Goal: Task Accomplishment & Management: Manage account settings

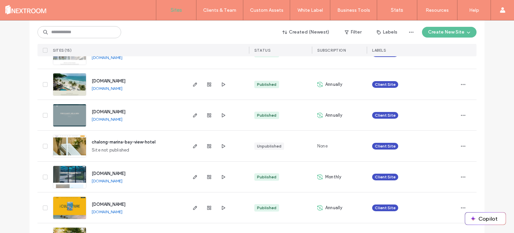
scroll to position [202, 0]
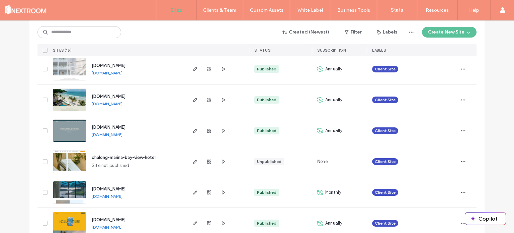
click at [119, 126] on span "[DOMAIN_NAME]" at bounding box center [109, 127] width 34 height 5
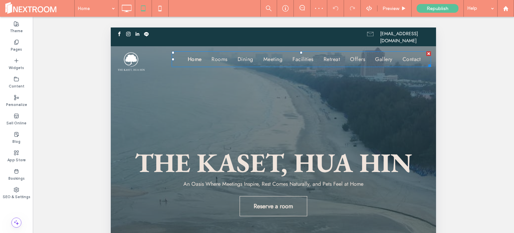
drag, startPoint x: 111, startPoint y: 27, endPoint x: 409, endPoint y: 171, distance: 331.0
click at [350, 59] on span "Offers" at bounding box center [357, 59] width 15 height 8
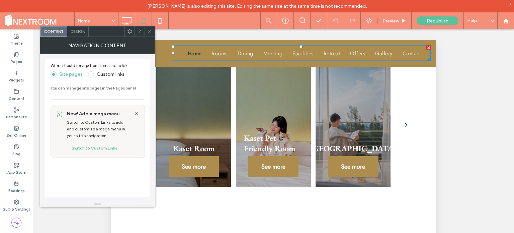
scroll to position [737, 0]
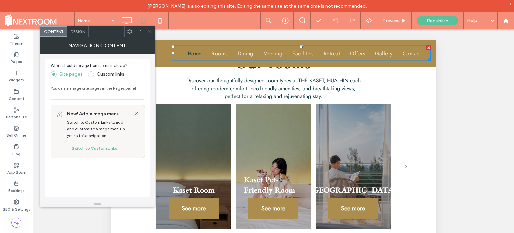
click at [457, 77] on div "Unhide? Yes" at bounding box center [273, 139] width 481 height 220
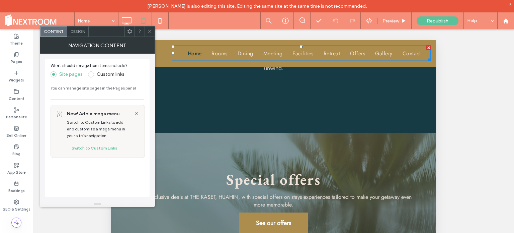
scroll to position [603, 0]
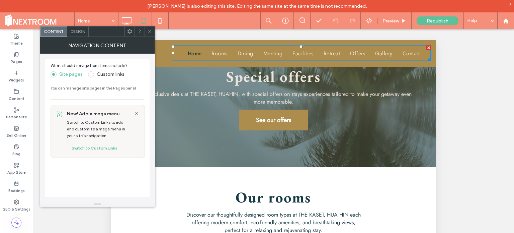
drag, startPoint x: 274, startPoint y: 126, endPoint x: 407, endPoint y: 103, distance: 134.9
click at [274, 124] on span "See our offers" at bounding box center [273, 120] width 35 height 9
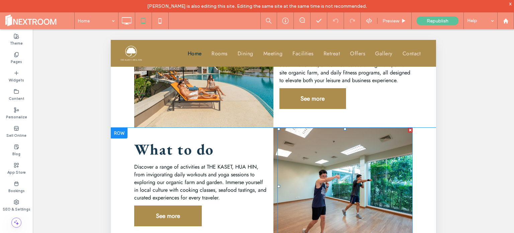
scroll to position [1197, 0]
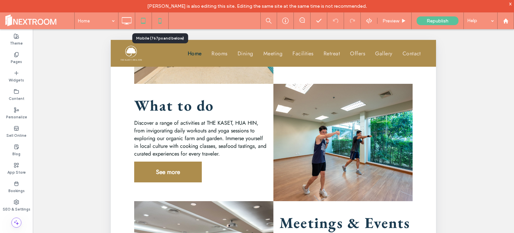
click at [163, 21] on icon at bounding box center [159, 20] width 13 height 13
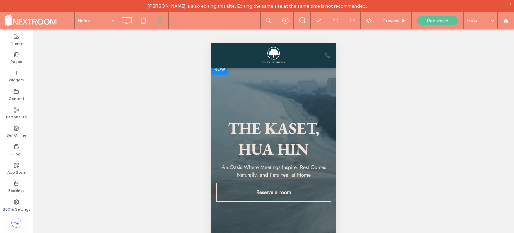
scroll to position [0, 0]
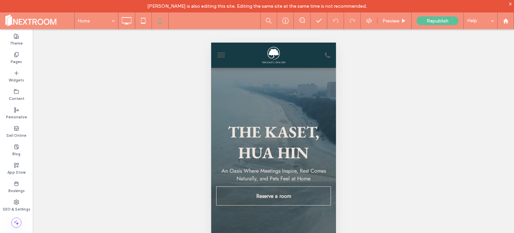
click at [221, 54] on button "menu" at bounding box center [220, 54] width 13 height 13
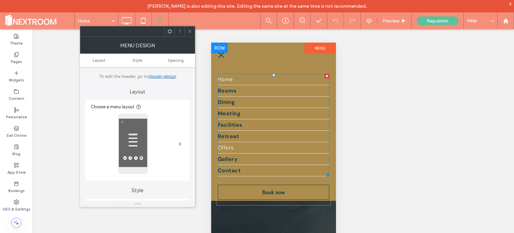
drag, startPoint x: 227, startPoint y: 146, endPoint x: 660, endPoint y: 195, distance: 435.4
click at [227, 146] on span "Offers" at bounding box center [226, 147] width 16 height 7
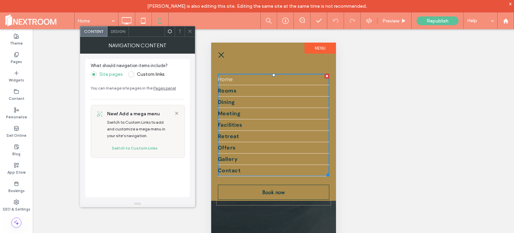
click at [192, 31] on icon at bounding box center [190, 31] width 5 height 5
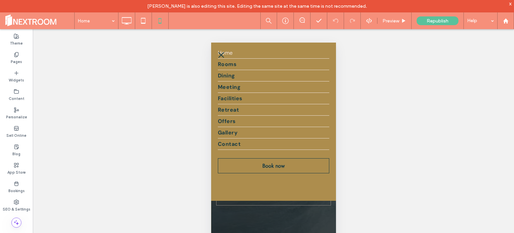
click at [222, 56] on button "menu" at bounding box center [220, 54] width 13 height 13
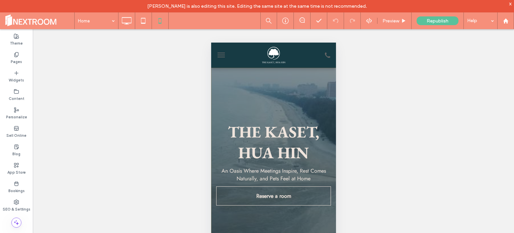
click at [225, 55] on button "menu" at bounding box center [220, 54] width 13 height 13
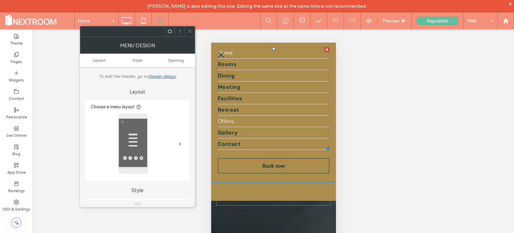
click at [225, 121] on span "Offers" at bounding box center [226, 121] width 16 height 7
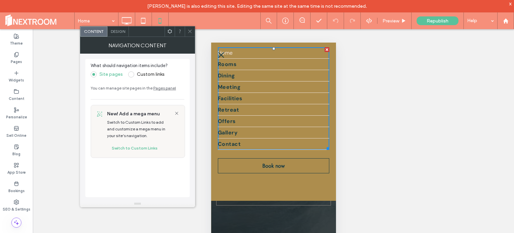
click at [430, 100] on div "Unhide? Yes Unhide? Yes" at bounding box center [273, 139] width 481 height 220
